Goal: Transaction & Acquisition: Subscribe to service/newsletter

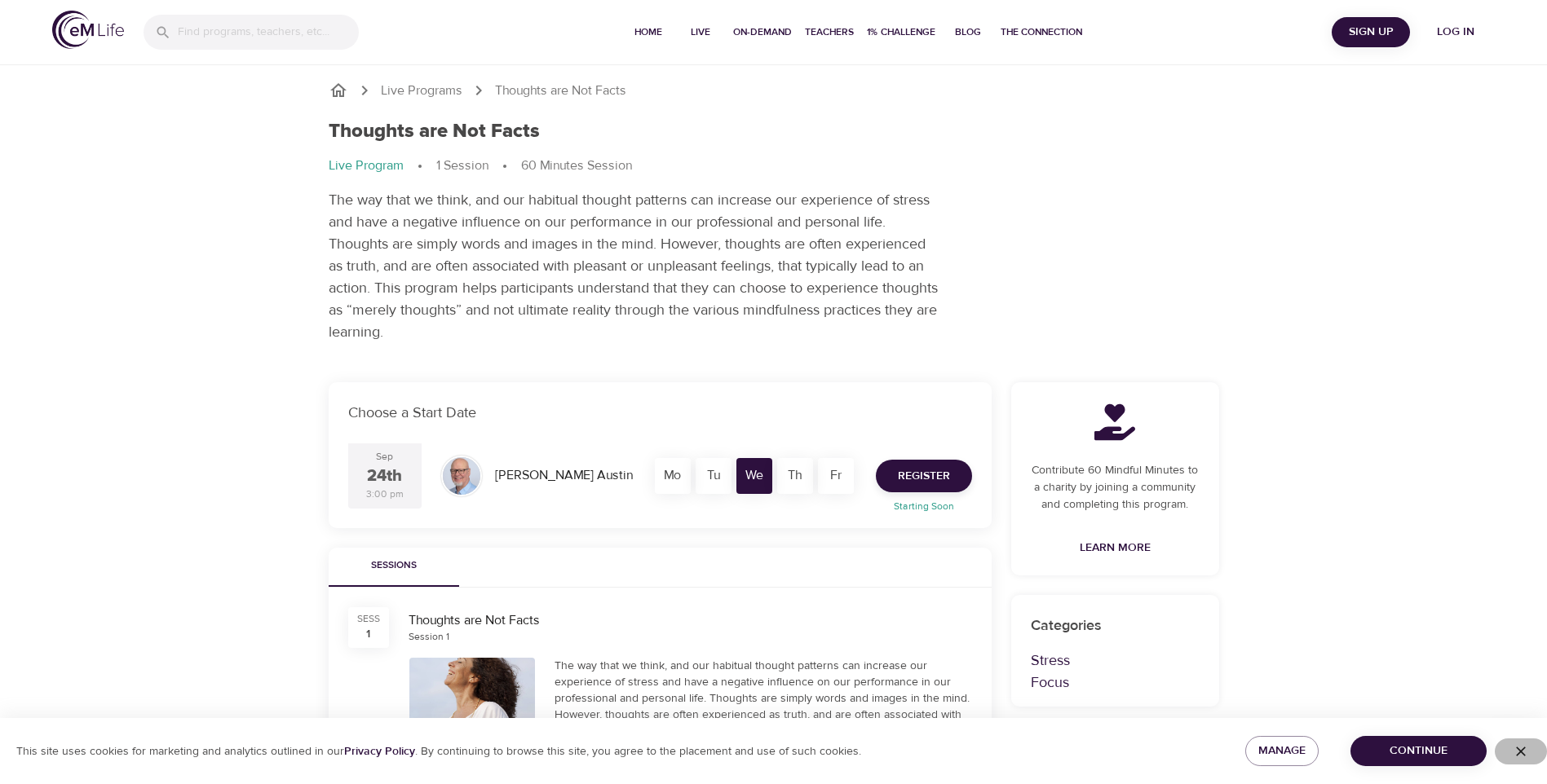
click at [1519, 758] on icon "button" at bounding box center [1520, 751] width 16 height 16
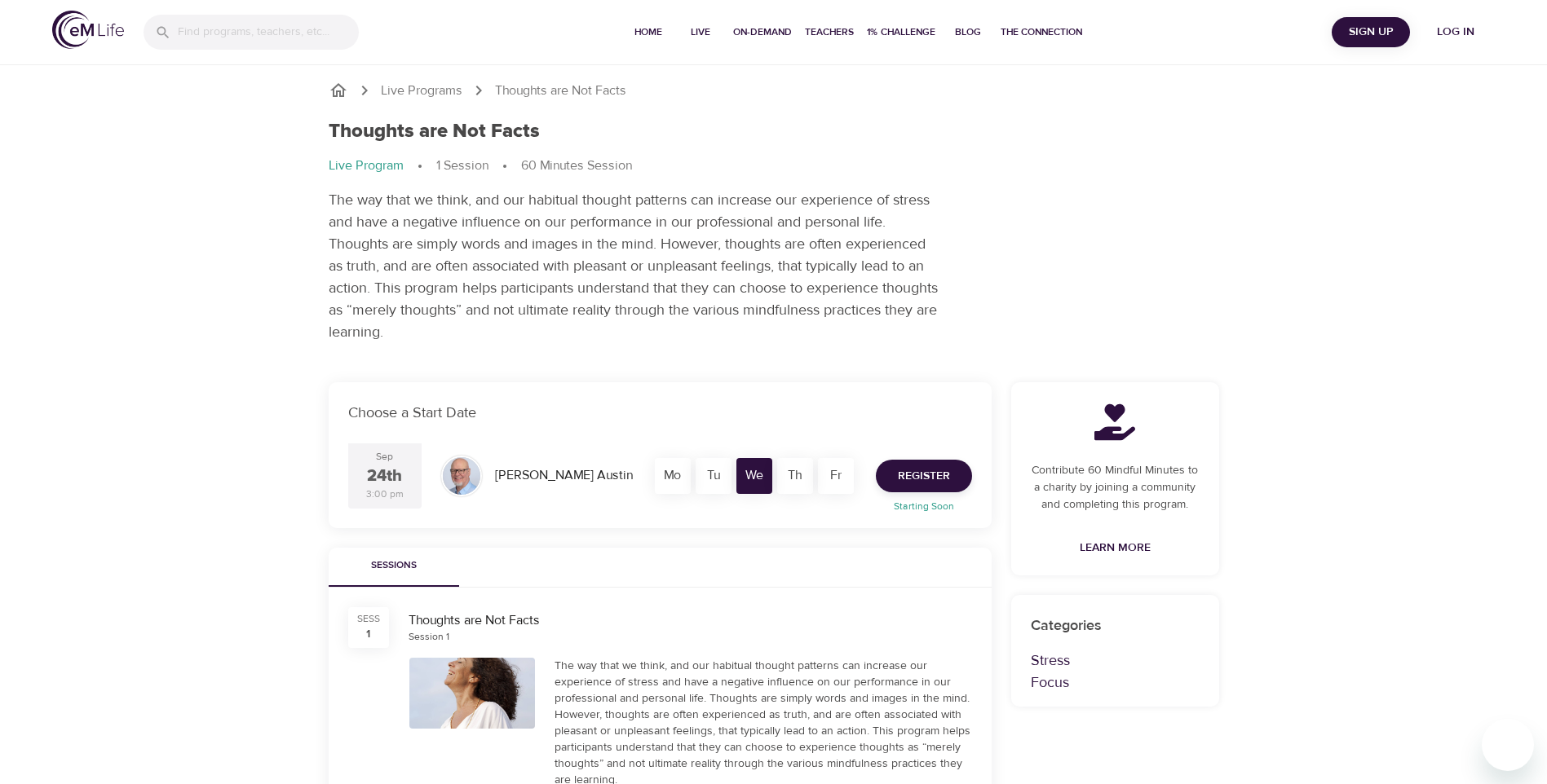
click at [1362, 31] on span "Sign Up" at bounding box center [1370, 32] width 65 height 20
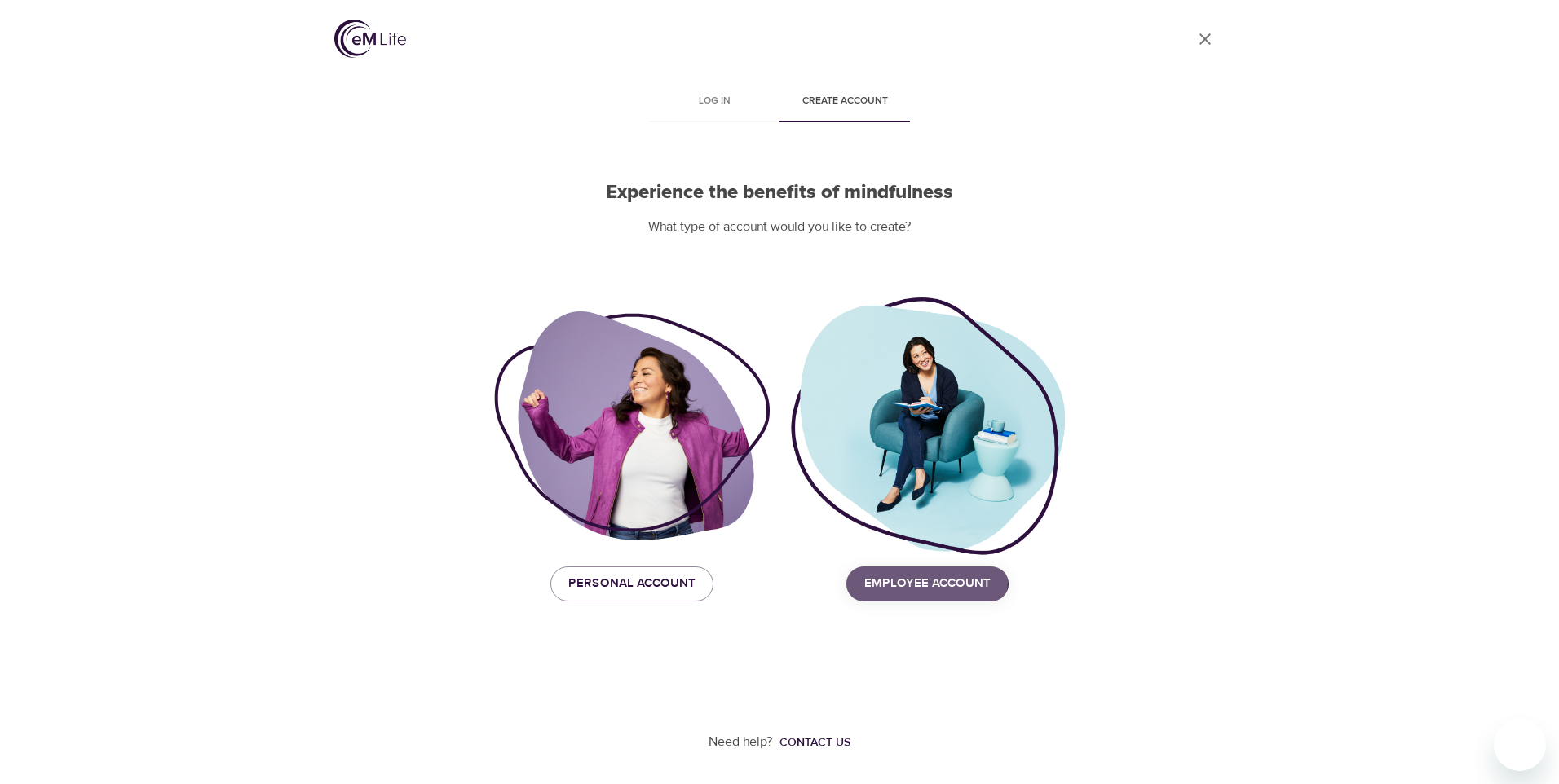
click at [903, 581] on span "Employee Account" at bounding box center [927, 584] width 127 height 21
